Goal: Find specific page/section: Find specific page/section

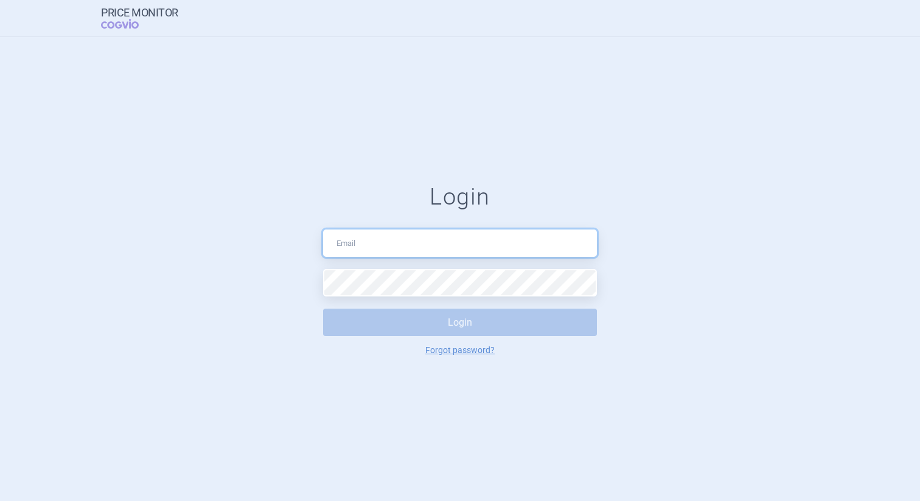
click at [439, 247] on input "text" at bounding box center [460, 242] width 274 height 27
paste input "petr.urbanek@cogvio.com"
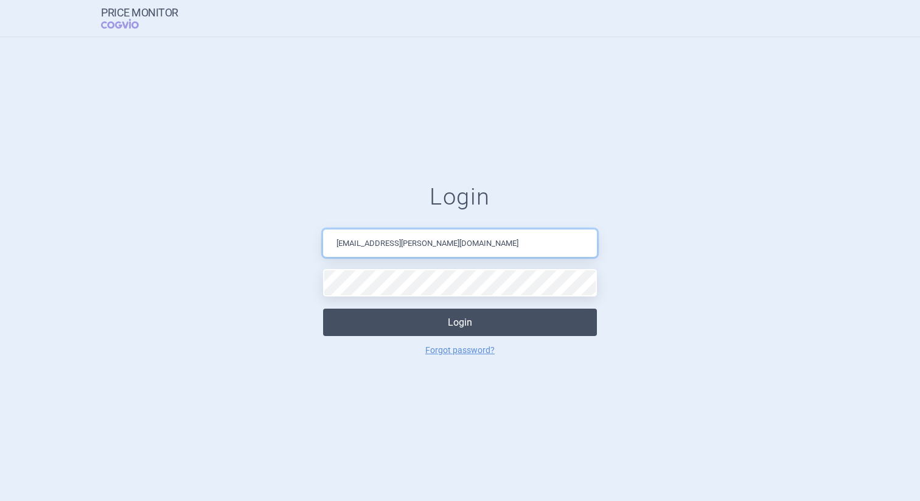
type input "petr.urbanek@cogvio.com"
click at [448, 321] on button "Login" at bounding box center [460, 322] width 274 height 27
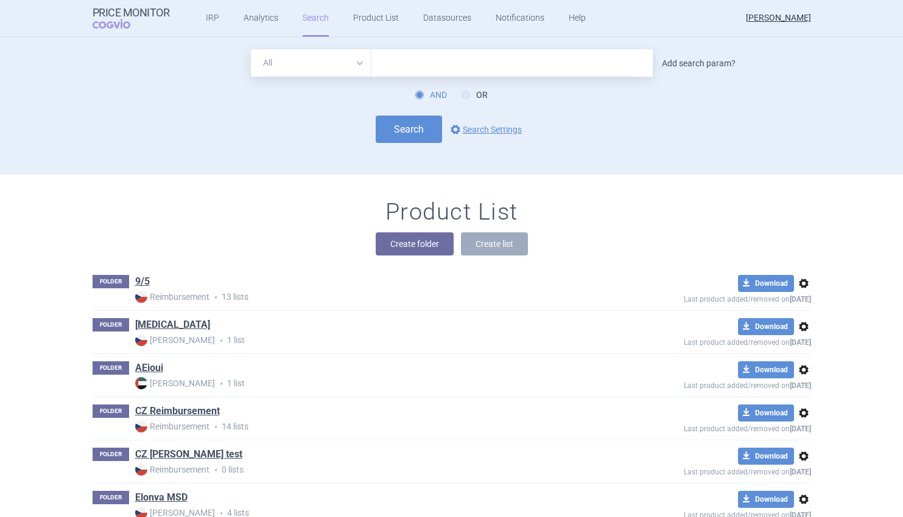
click at [704, 63] on link "Add search param?" at bounding box center [699, 63] width 74 height 9
select select "brandName"
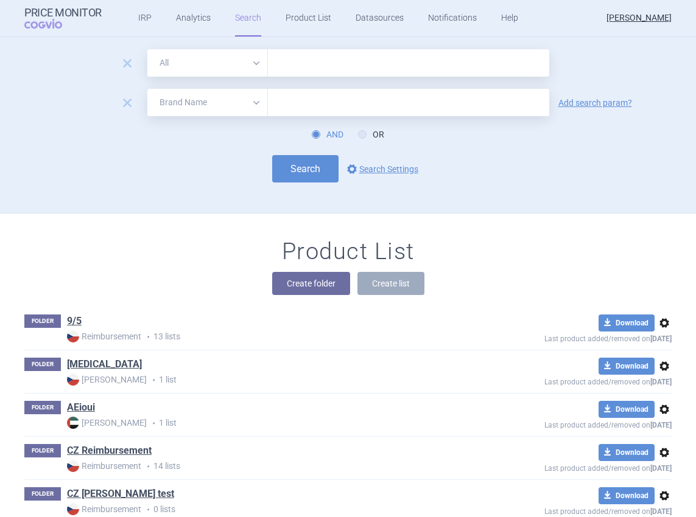
click at [536, 167] on div "Search options Search Settings" at bounding box center [347, 168] width 647 height 27
click at [521, 168] on div "Search options Search Settings" at bounding box center [347, 168] width 647 height 27
click at [126, 65] on span "remove" at bounding box center [127, 63] width 17 height 17
select select "brandName"
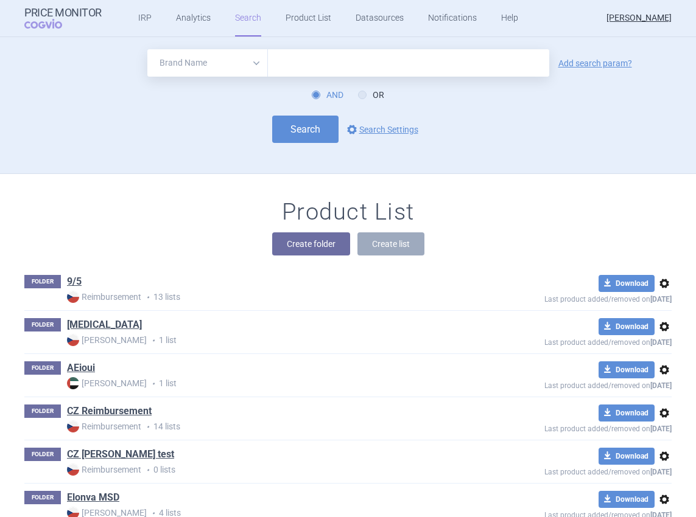
click at [602, 117] on div "Search options Search Settings" at bounding box center [347, 129] width 647 height 27
click at [202, 158] on div "All Brand Name ATC Company Active Substance Country Newer than Add search param…" at bounding box center [348, 111] width 696 height 124
click at [497, 125] on div "Search options Search Settings" at bounding box center [347, 129] width 647 height 27
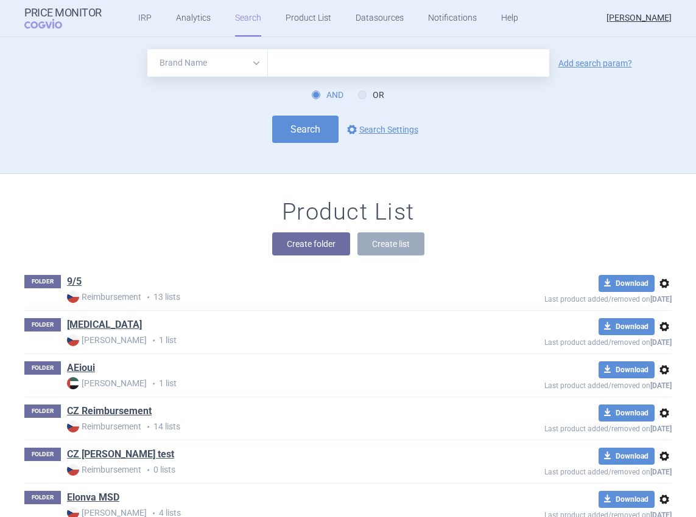
click at [430, 167] on div "All Brand Name ATC Company Active Substance Country Newer than Add search param…" at bounding box center [348, 111] width 696 height 124
